Goal: Information Seeking & Learning: Learn about a topic

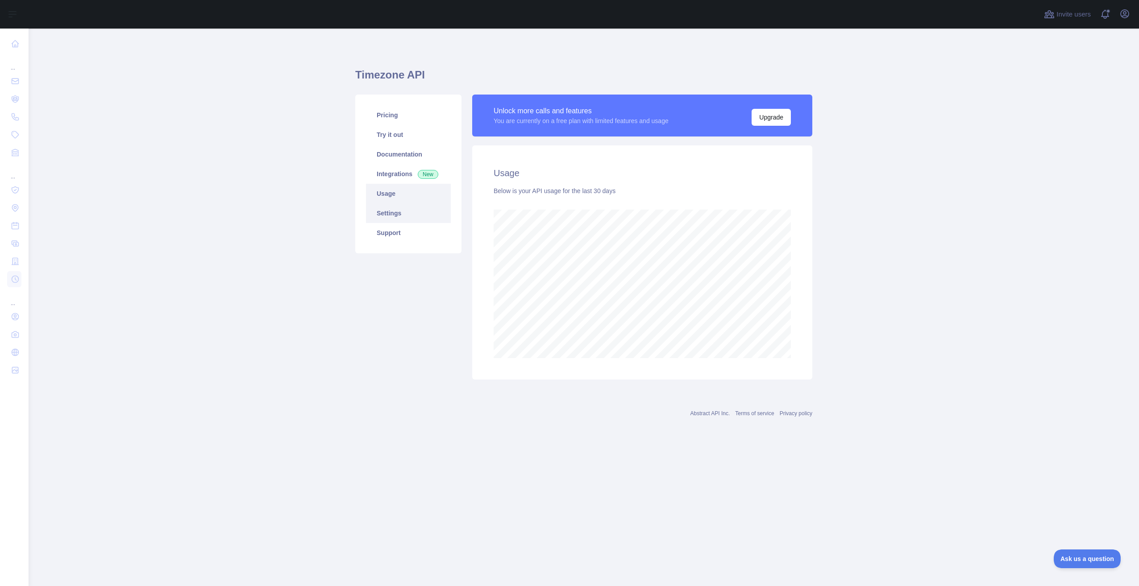
click at [392, 204] on link "Settings" at bounding box center [408, 213] width 85 height 20
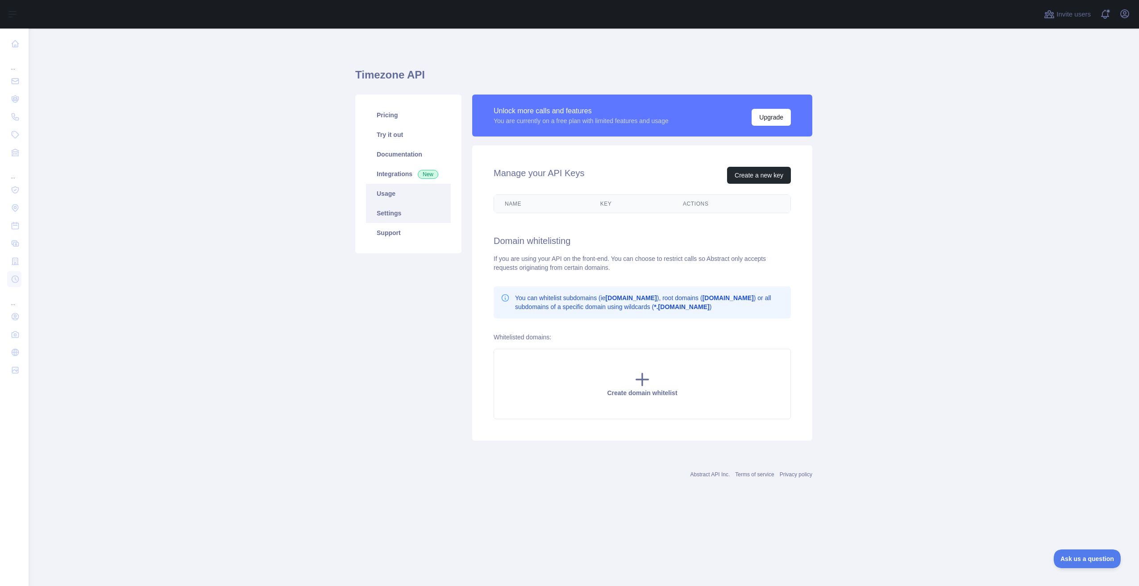
click at [392, 197] on link "Usage" at bounding box center [408, 194] width 85 height 20
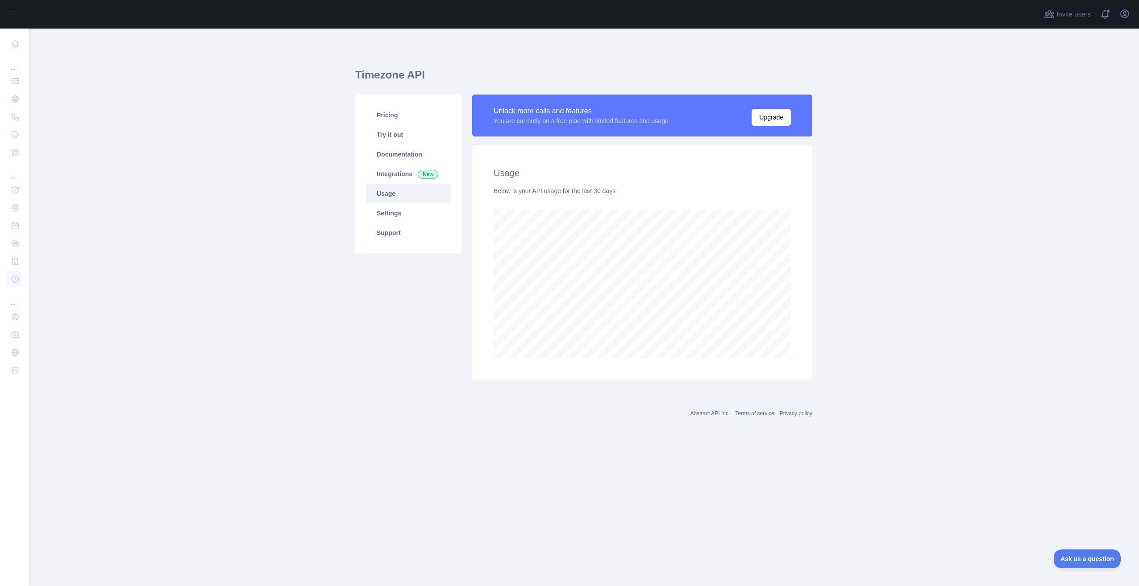
scroll to position [558, 1110]
click at [400, 113] on link "Pricing" at bounding box center [408, 115] width 85 height 20
